Goal: Information Seeking & Learning: Learn about a topic

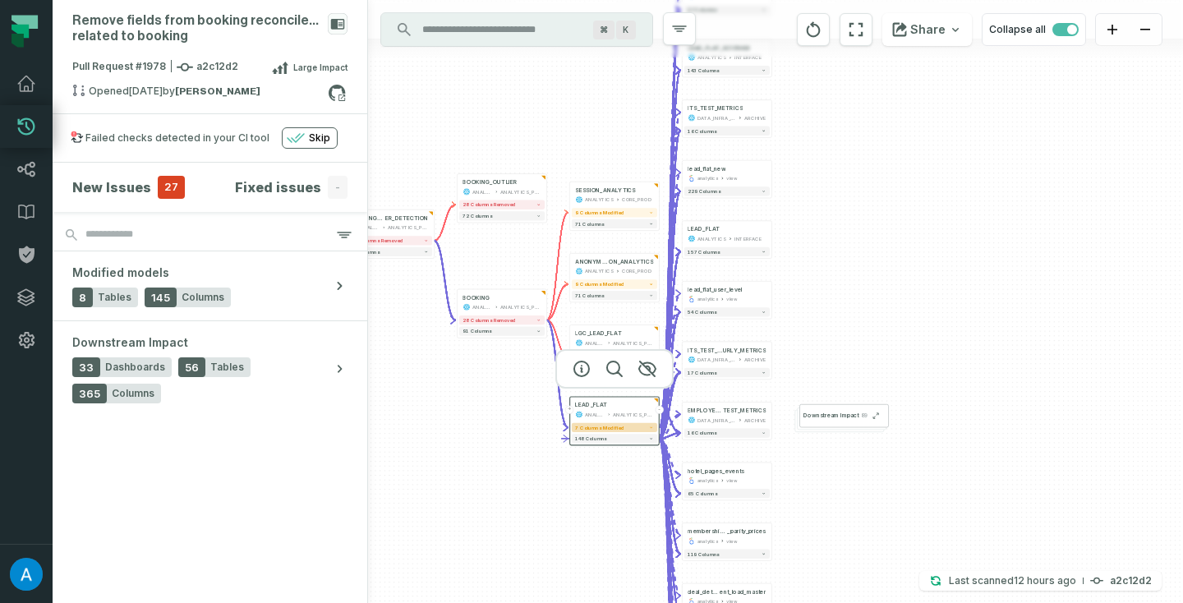
click at [633, 429] on button "7 columns modified" at bounding box center [614, 427] width 85 height 9
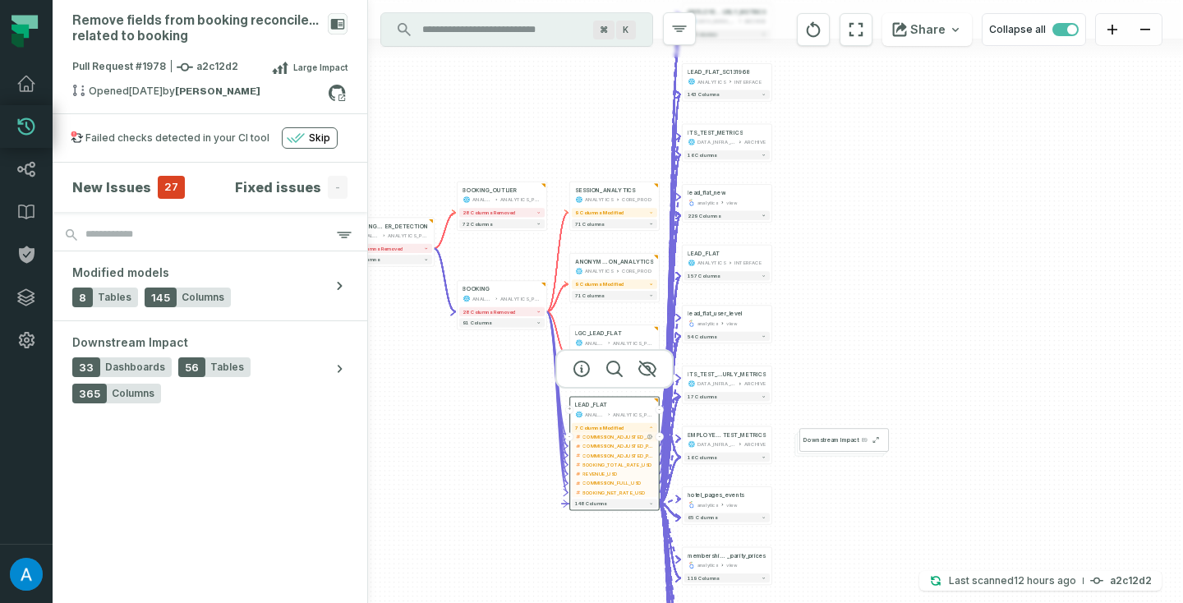
click at [631, 438] on span "COMMISSION_ADJUSTED_MARKETING_USD" at bounding box center [618, 436] width 71 height 7
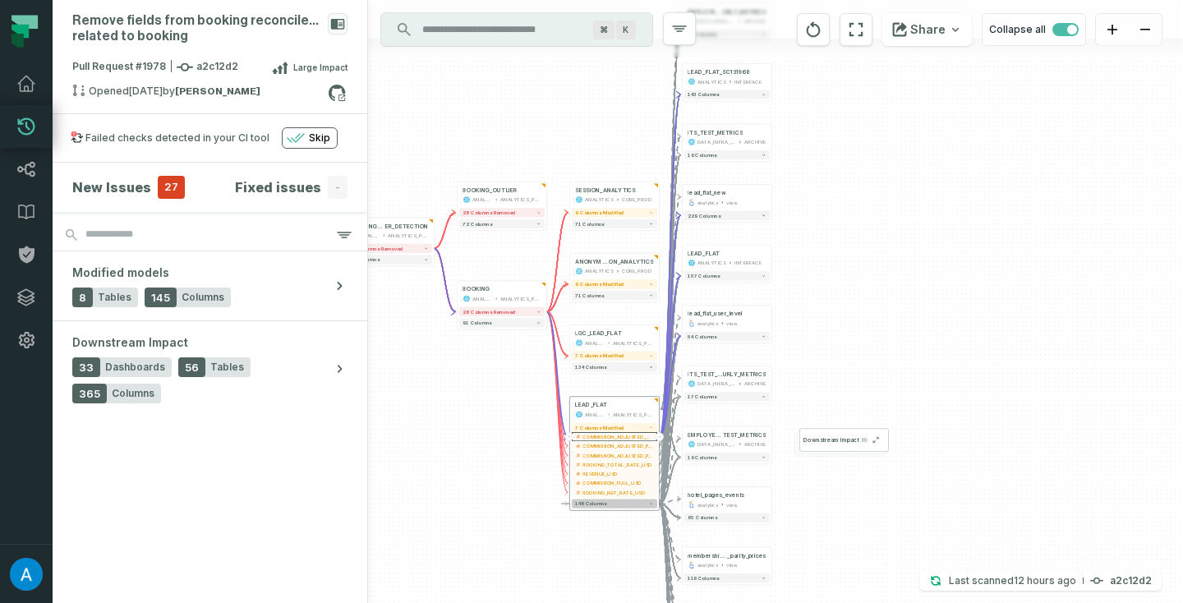
click at [605, 502] on span "148 columns" at bounding box center [590, 504] width 31 height 6
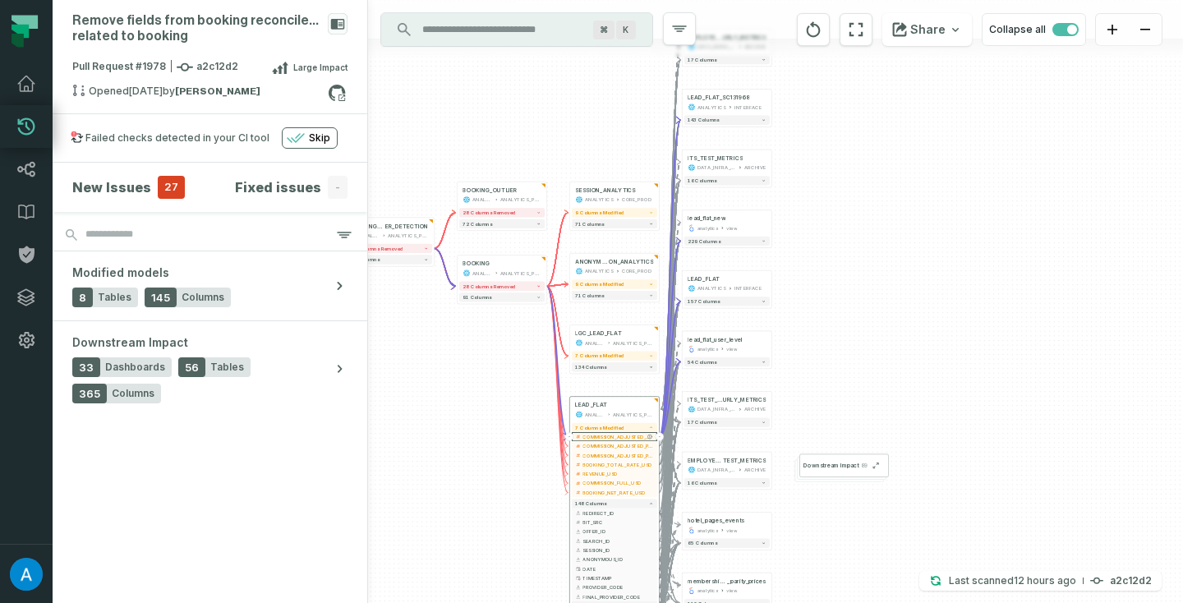
click at [624, 436] on span "COMMISSION_ADJUSTED_MARKETING_USD" at bounding box center [618, 436] width 71 height 7
click at [622, 444] on span "COMMISSION_ADJUSTED_PAYMENT_EUR" at bounding box center [618, 446] width 71 height 7
click at [617, 454] on span "COMMISSION_ADJUSTED_PAYMENT_USD" at bounding box center [618, 455] width 71 height 7
click at [616, 463] on span "BOOKING_TOTAL_RATE_USD" at bounding box center [618, 464] width 71 height 7
click at [615, 440] on button "COMMISSION_ADJUSTED_MARKETING_USD" at bounding box center [614, 436] width 85 height 9
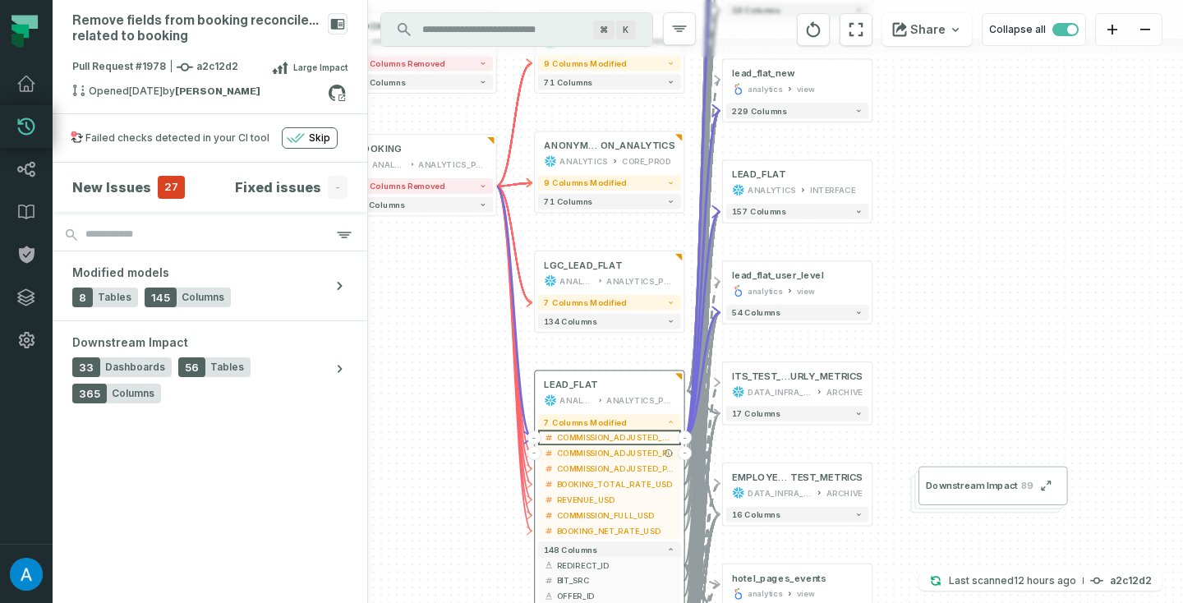
click at [634, 450] on span "COMMISSION_ADJUSTED_PAYMENT_EUR" at bounding box center [616, 454] width 118 height 12
click at [632, 469] on span "COMMISSION_ADJUSTED_PAYMENT_USD" at bounding box center [616, 469] width 118 height 12
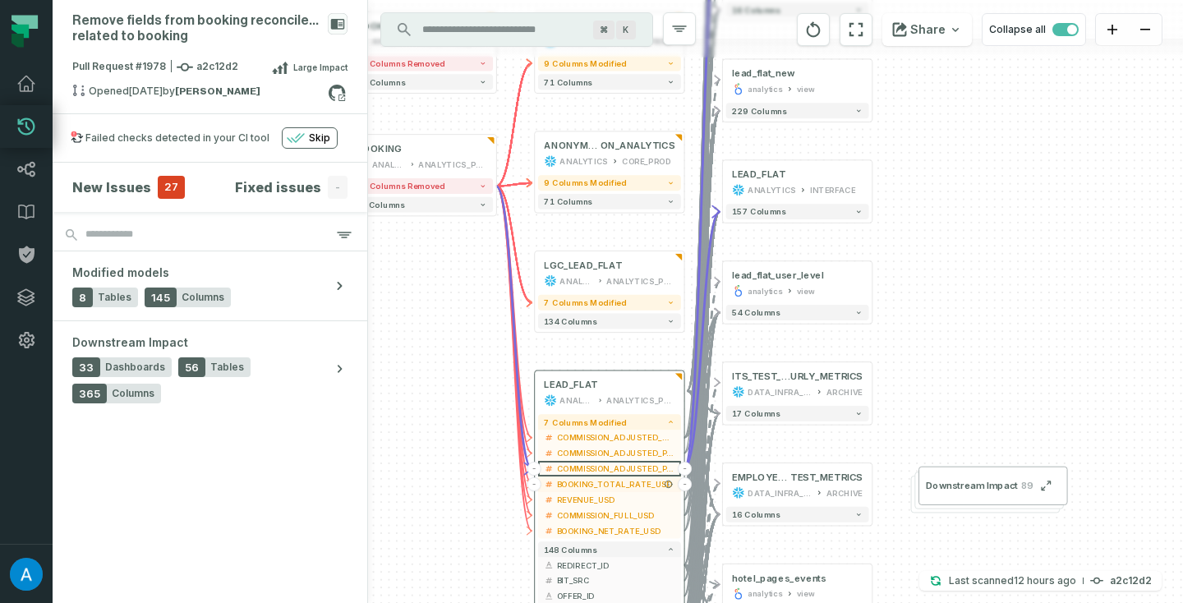
click at [599, 486] on span "BOOKING_TOTAL_RATE_USD" at bounding box center [616, 484] width 118 height 12
click at [608, 481] on span "BOOKING_TOTAL_RATE_USD" at bounding box center [616, 483] width 118 height 12
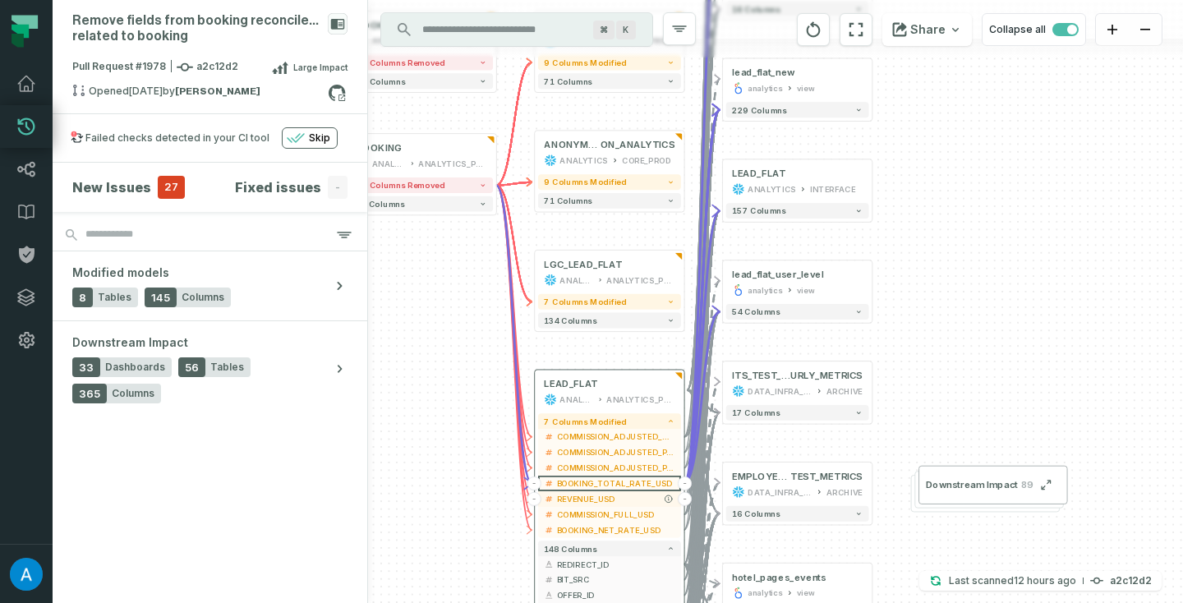
click at [596, 498] on span "REVENUE_USD" at bounding box center [616, 499] width 118 height 12
click at [596, 514] on span "COMMISSION_FULL_USD" at bounding box center [616, 515] width 118 height 12
click at [579, 524] on span "BOOKING_NET_RATE_USD" at bounding box center [616, 530] width 118 height 12
